Goal: Check status: Check status

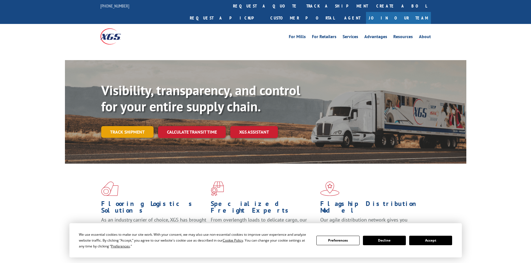
click at [128, 126] on link "Track shipment" at bounding box center [127, 132] width 52 height 12
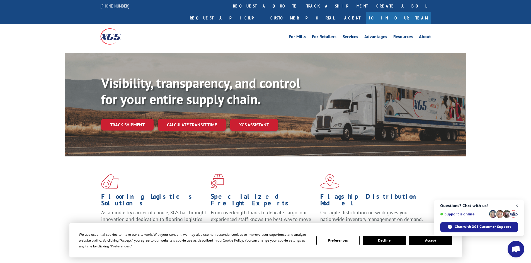
click at [517, 206] on span "Close chat" at bounding box center [516, 205] width 7 height 7
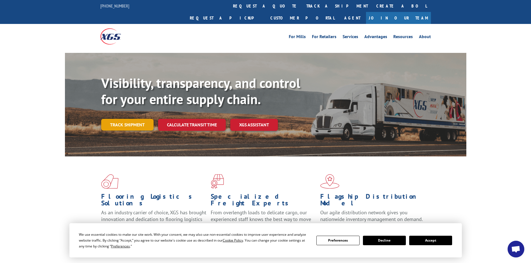
click at [123, 119] on link "Track shipment" at bounding box center [127, 125] width 52 height 12
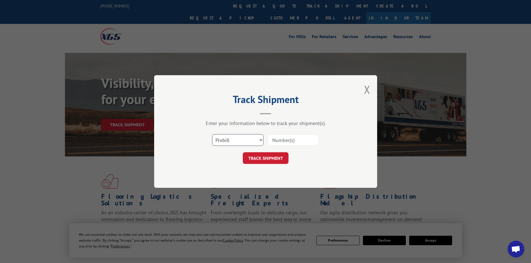
click at [243, 138] on select "Select category... Probill BOL PO" at bounding box center [237, 140] width 51 height 12
select select "bol"
click at [212, 134] on select "Select category... Probill BOL PO" at bounding box center [237, 140] width 51 height 12
click at [304, 138] on input at bounding box center [292, 140] width 51 height 12
paste input "5594130"
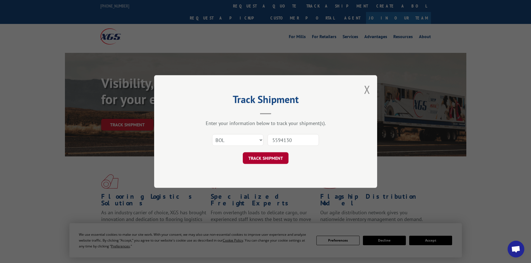
type input "5594130"
click at [263, 163] on button "TRACK SHIPMENT" at bounding box center [266, 158] width 46 height 12
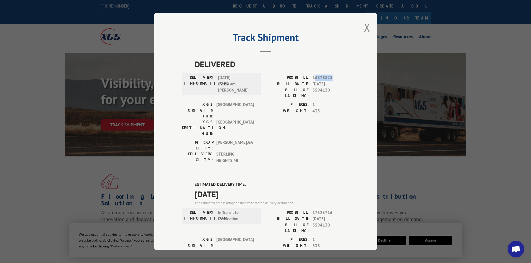
drag, startPoint x: 312, startPoint y: 79, endPoint x: 329, endPoint y: 79, distance: 16.7
click at [329, 79] on span "16876825" at bounding box center [330, 78] width 37 height 6
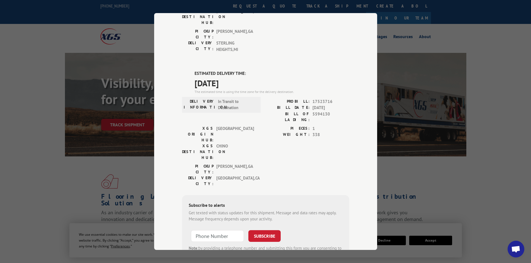
scroll to position [56, 0]
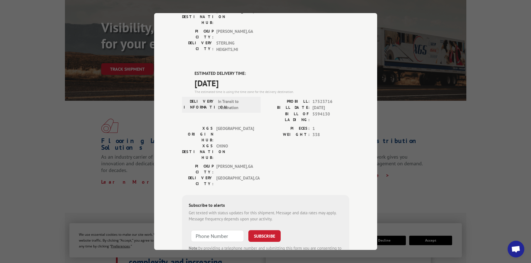
click at [43, 99] on div "Track Shipment DELIVERED DELIVERY INFORMATION: [DATE] 09:30 am [PERSON_NAME] PR…" at bounding box center [265, 131] width 531 height 263
click at [74, 180] on div "Track Shipment DELIVERED DELIVERY INFORMATION: [DATE] 09:30 am [PERSON_NAME] PR…" at bounding box center [265, 131] width 531 height 263
